Goal: Transaction & Acquisition: Purchase product/service

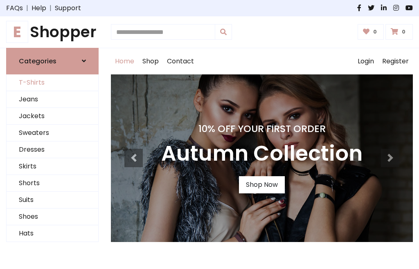
click at [52, 83] on link "T-Shirts" at bounding box center [53, 83] width 92 height 17
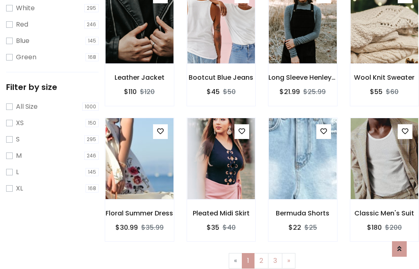
scroll to position [15, 0]
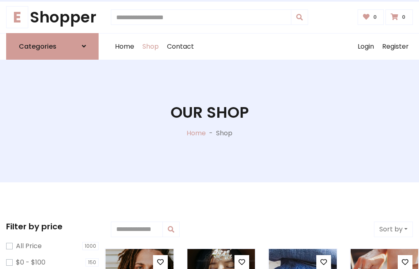
click at [210, 121] on h1 "Our Shop" at bounding box center [210, 113] width 78 height 18
click at [262, 46] on div "Home Shop Contact Log out Login Register" at bounding box center [262, 47] width 302 height 26
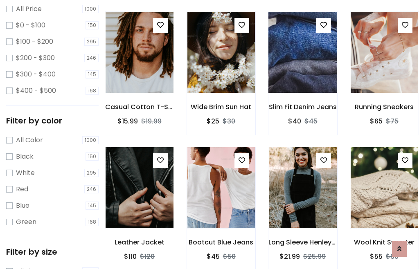
click at [303, 67] on img at bounding box center [302, 52] width 81 height 197
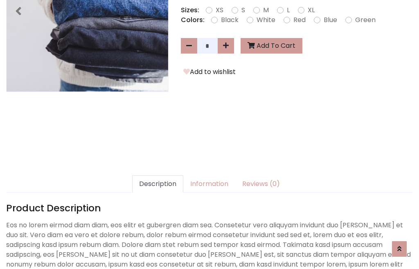
scroll to position [200, 0]
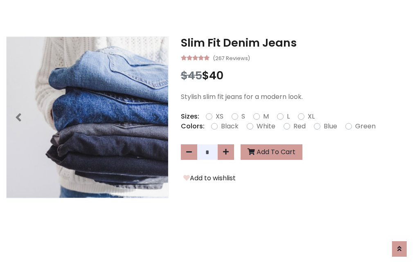
click at [297, 43] on h3 "Slim Fit Denim Jeans" at bounding box center [297, 42] width 232 height 13
